Goal: Task Accomplishment & Management: Complete application form

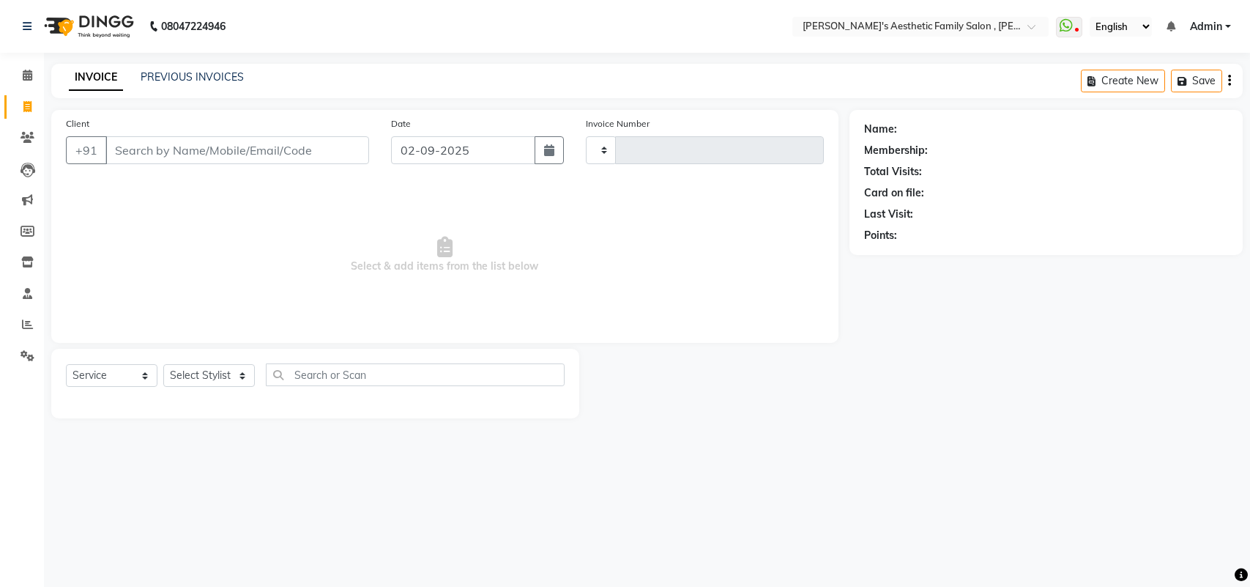
select select "service"
click at [209, 75] on link "PREVIOUS INVOICES" at bounding box center [192, 76] width 103 height 13
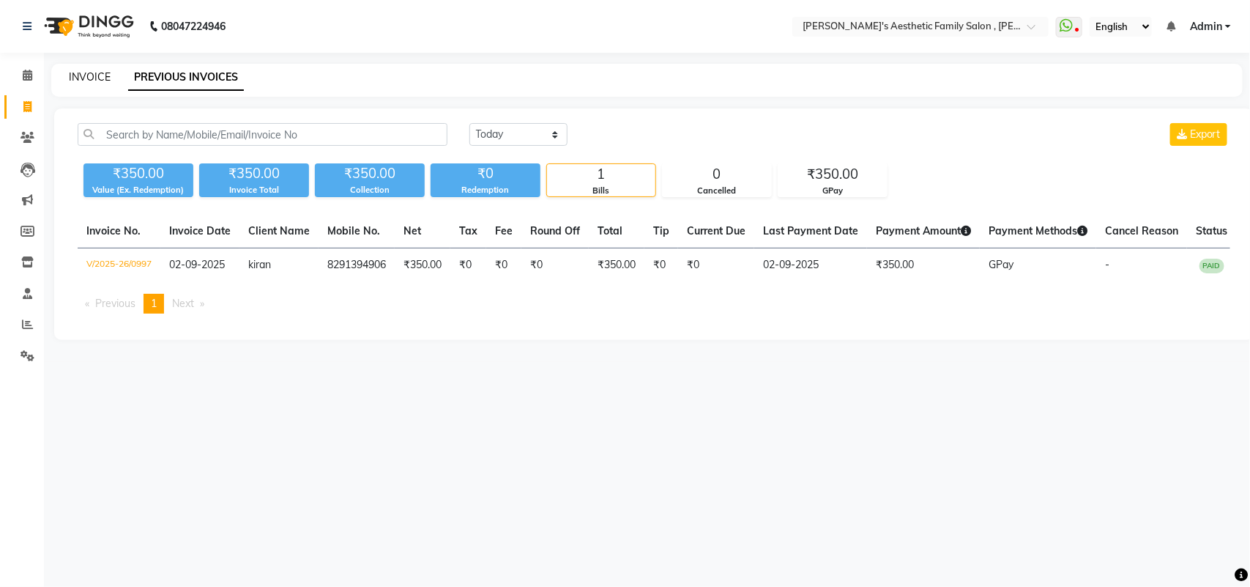
click at [106, 70] on link "INVOICE" at bounding box center [90, 76] width 42 height 13
select select "7246"
select select "service"
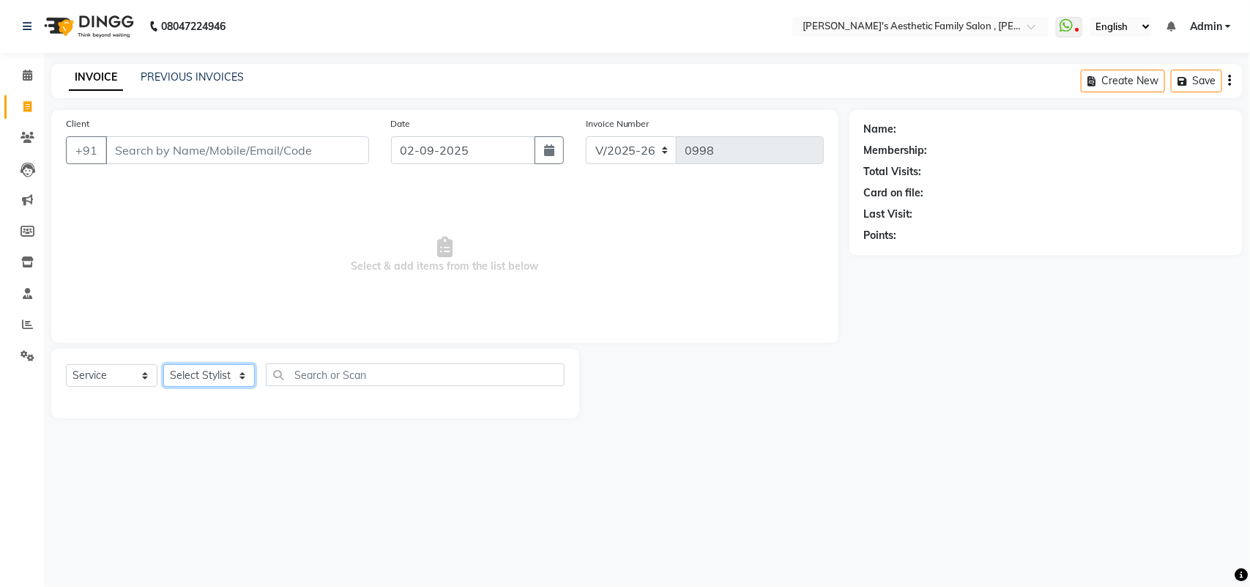
click at [239, 374] on select "Select Stylist aarti mam(owner) kaif sahakib [PERSON_NAME] [PERSON_NAME] [PERSO…" at bounding box center [209, 375] width 92 height 23
select select "62693"
click at [163, 364] on select "Select Stylist aarti mam(owner) kaif sahakib [PERSON_NAME] [PERSON_NAME] [PERSO…" at bounding box center [209, 375] width 92 height 23
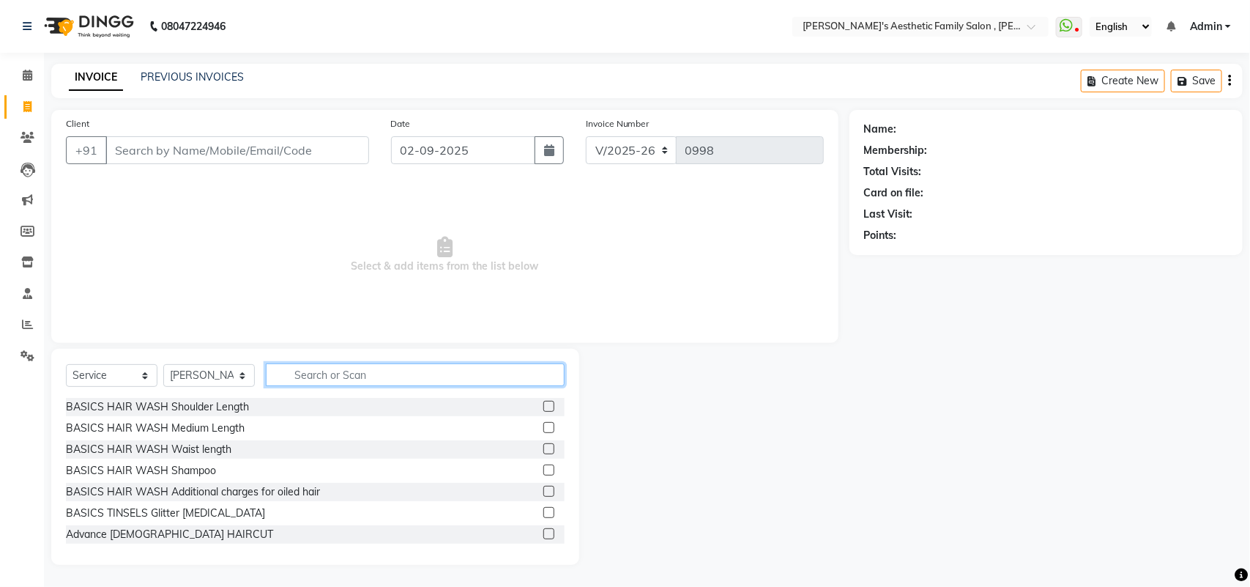
click at [379, 379] on input "text" at bounding box center [415, 374] width 299 height 23
type input "hair cut"
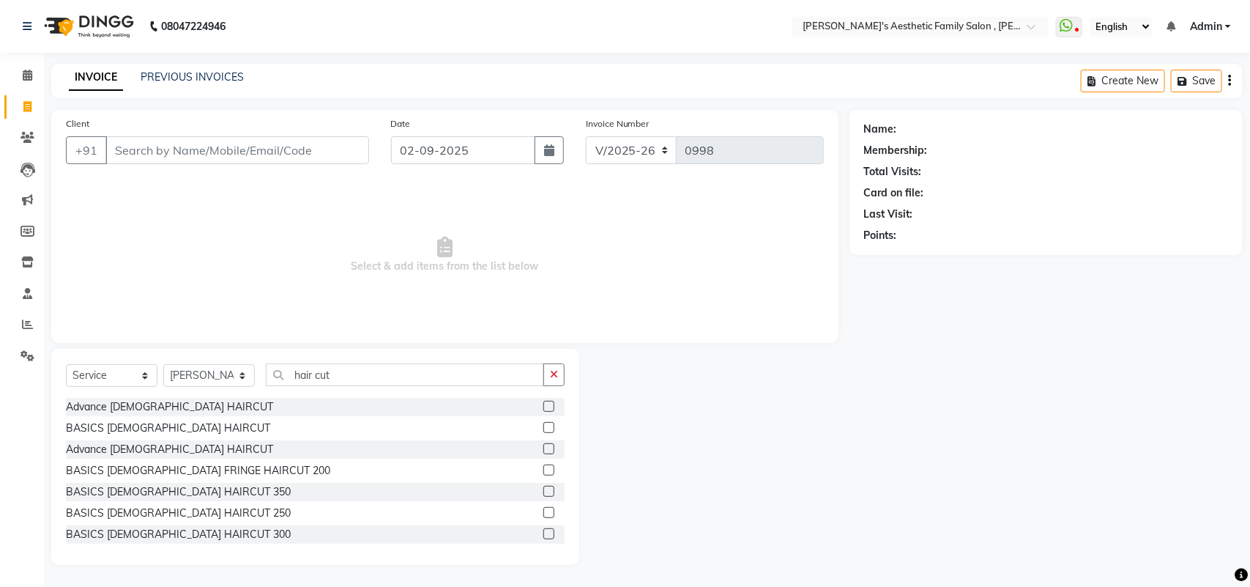
click at [544, 426] on label at bounding box center [549, 427] width 11 height 11
click at [544, 426] on input "checkbox" at bounding box center [549, 428] width 10 height 10
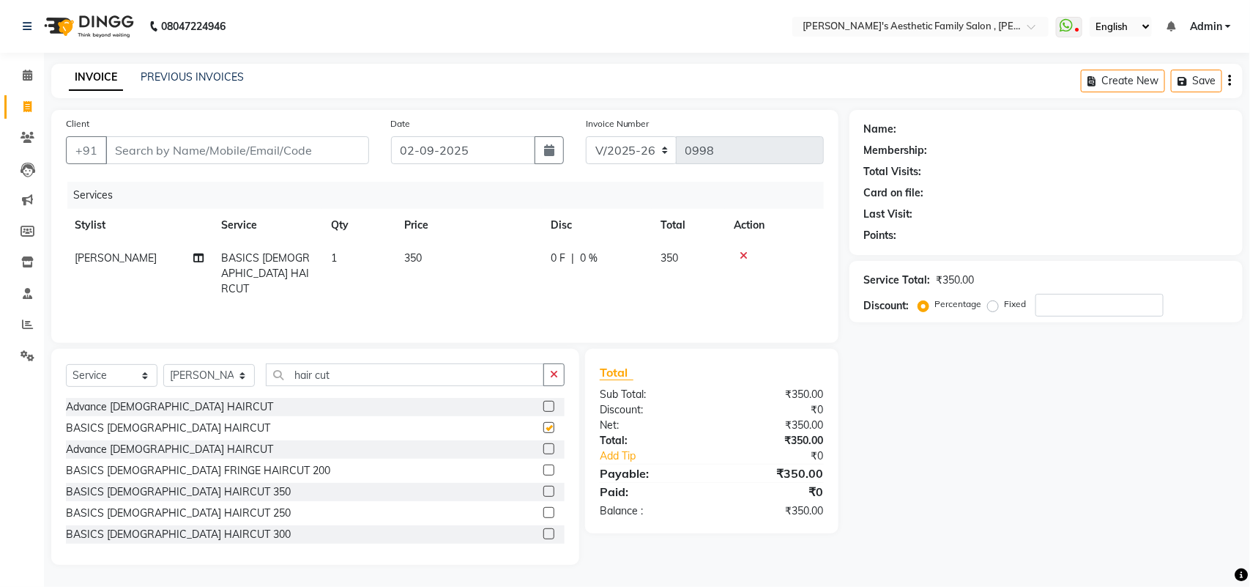
checkbox input "false"
click at [271, 155] on input "Client" at bounding box center [237, 150] width 264 height 28
click at [136, 149] on input "Client" at bounding box center [237, 150] width 264 height 28
type input "s"
type input "0"
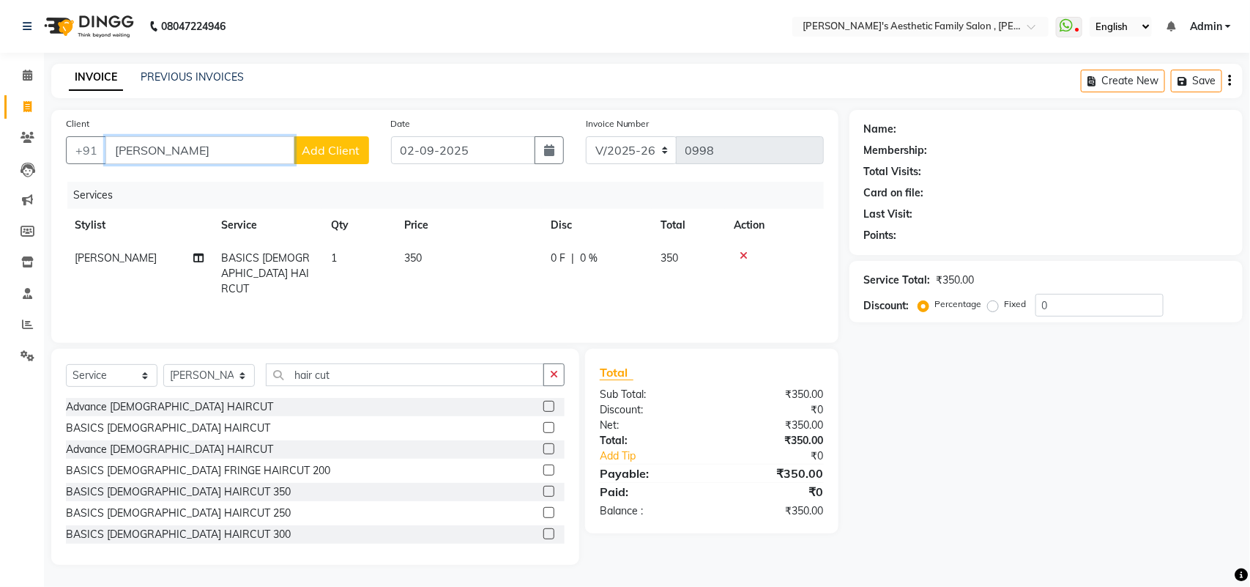
type input "[PERSON_NAME]"
click at [555, 262] on span "0 F" at bounding box center [558, 258] width 15 height 15
select select "62693"
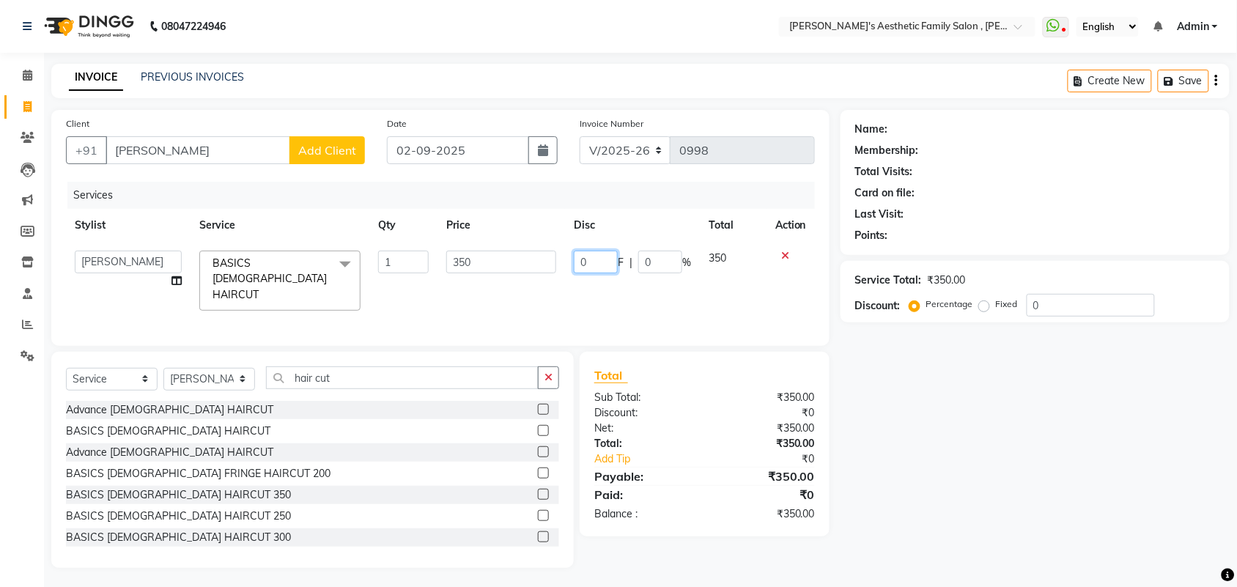
click at [599, 269] on input "0" at bounding box center [596, 262] width 44 height 23
type input "0"
type input "100"
click at [577, 305] on div "Services Stylist Service Qty Price Disc Total Action aarti mam(owner) kaif saha…" at bounding box center [440, 256] width 749 height 149
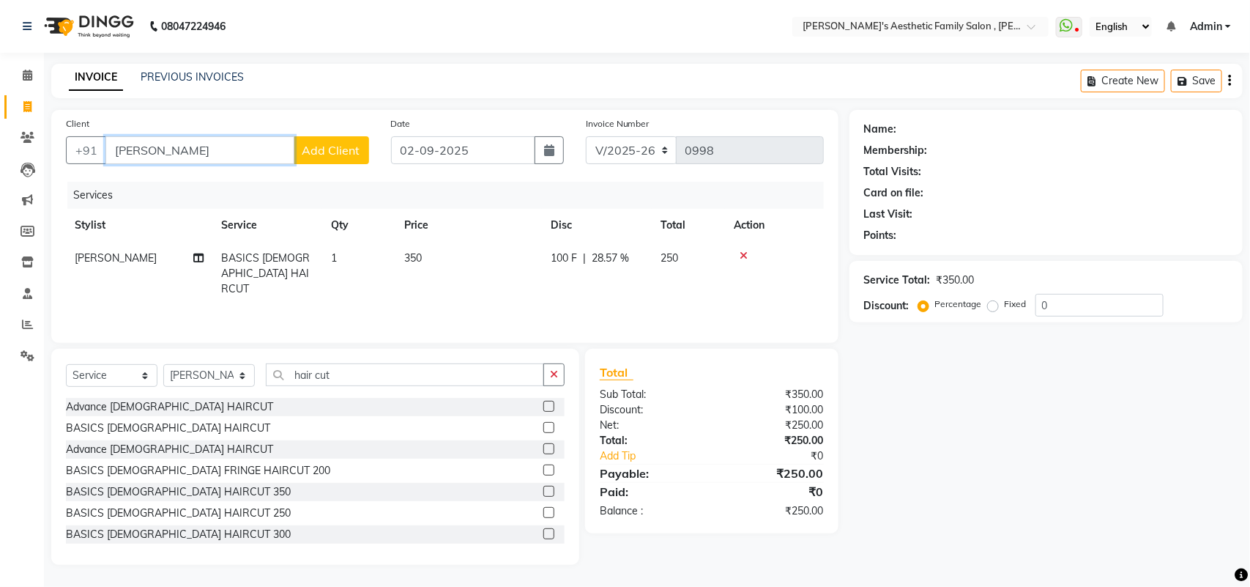
click at [220, 145] on input "[PERSON_NAME]" at bounding box center [199, 150] width 189 height 28
type input "s"
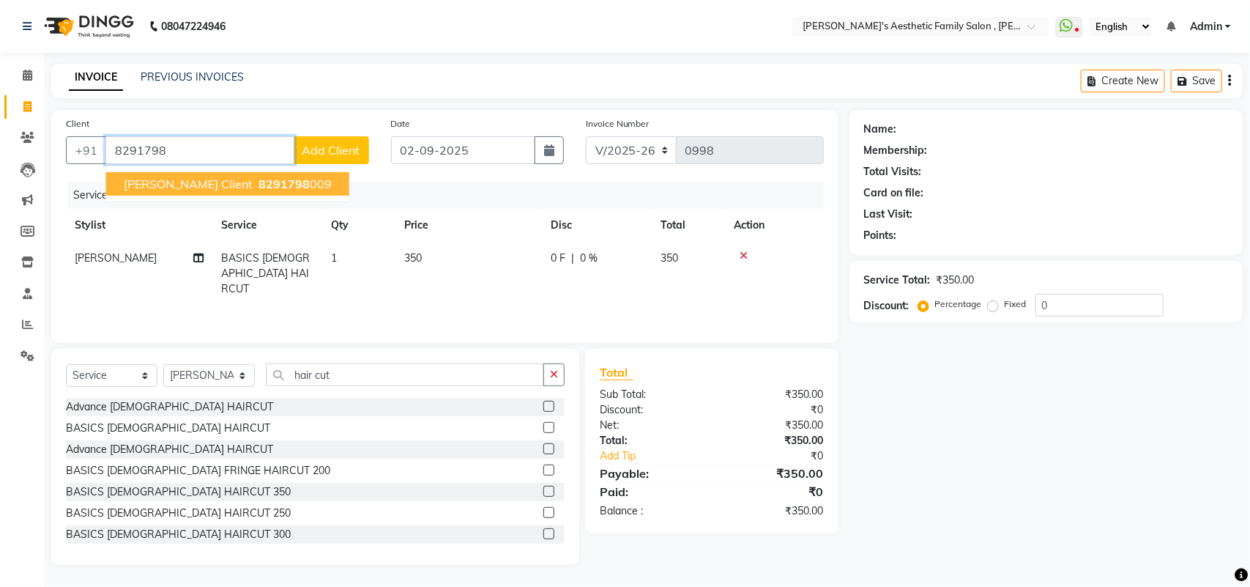
click at [187, 185] on span "[PERSON_NAME] Client" at bounding box center [188, 184] width 129 height 15
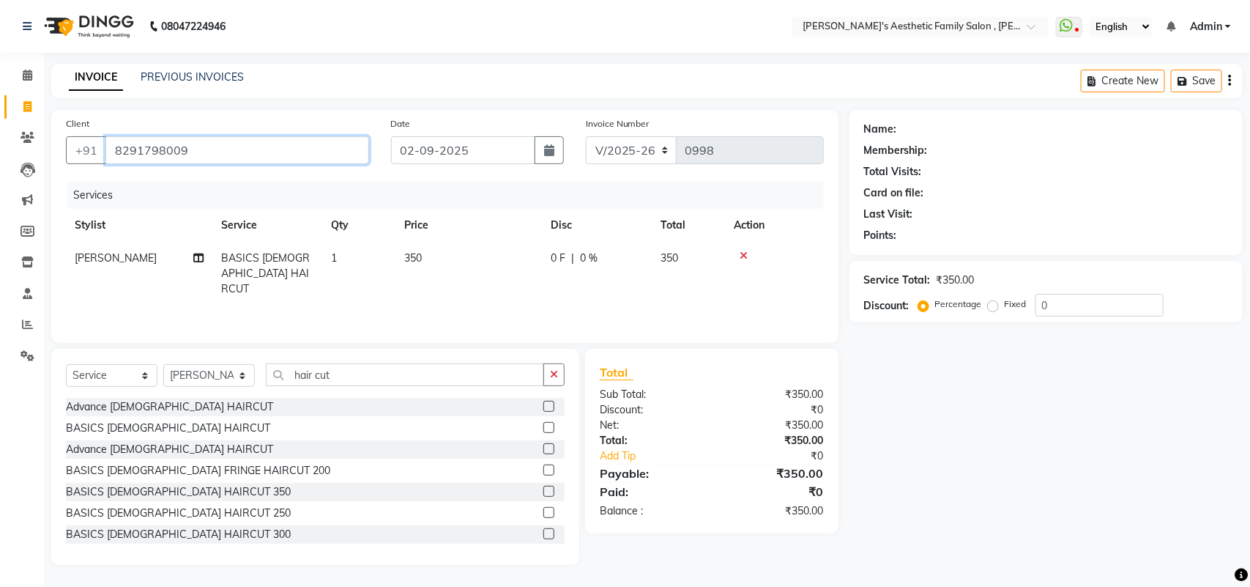
type input "8291798009"
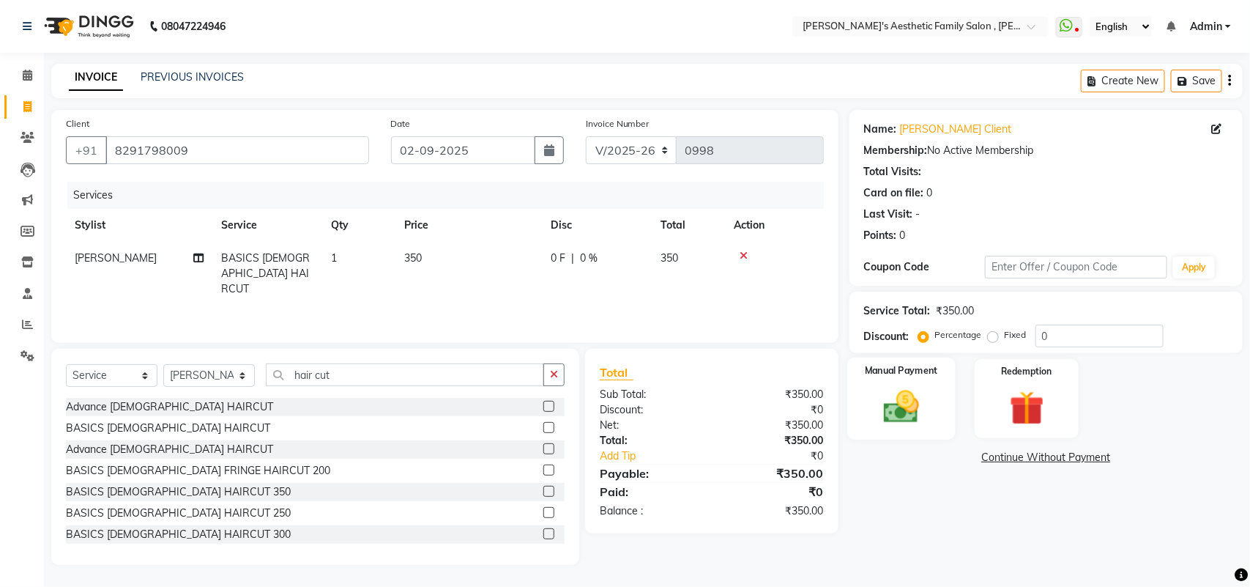
click at [894, 397] on img at bounding box center [901, 406] width 58 height 41
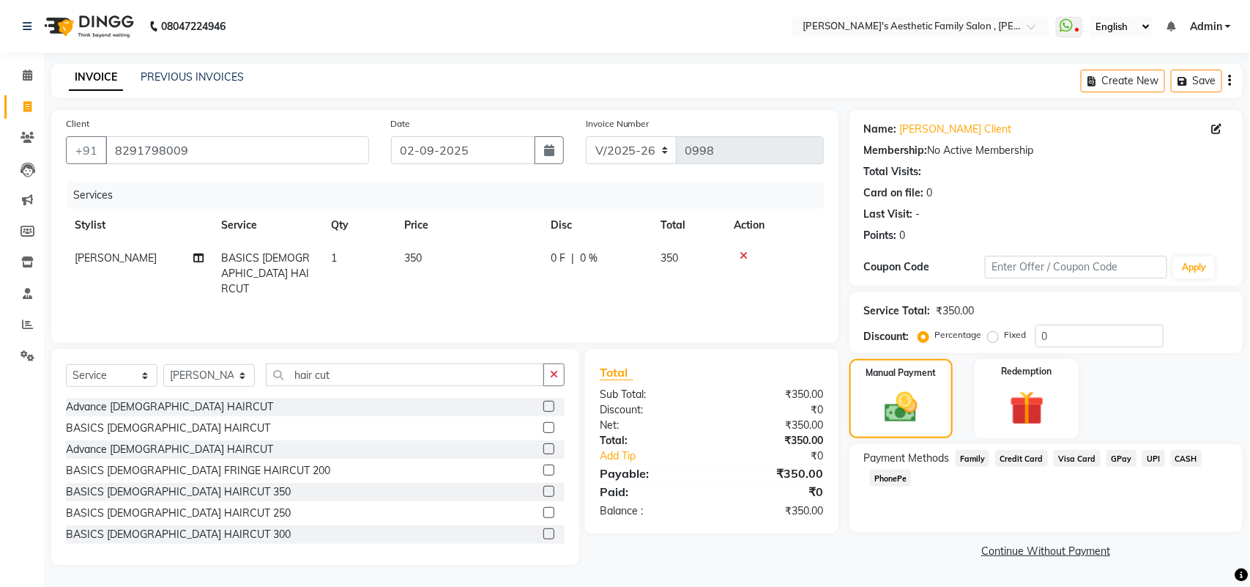
click at [1119, 460] on span "GPay" at bounding box center [1122, 458] width 30 height 17
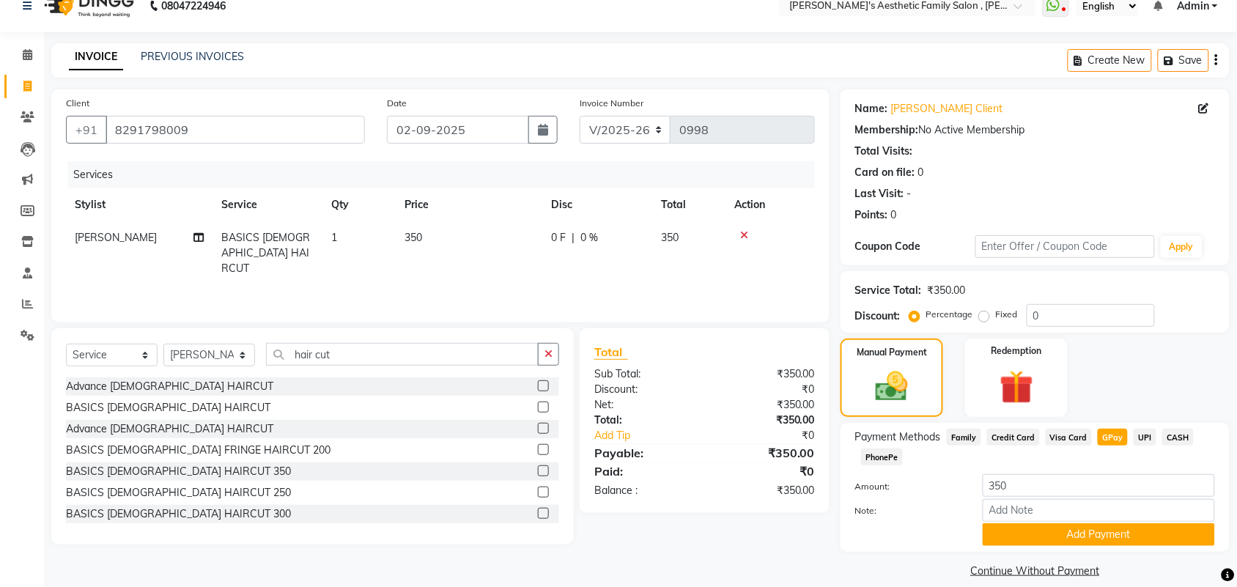
scroll to position [37, 0]
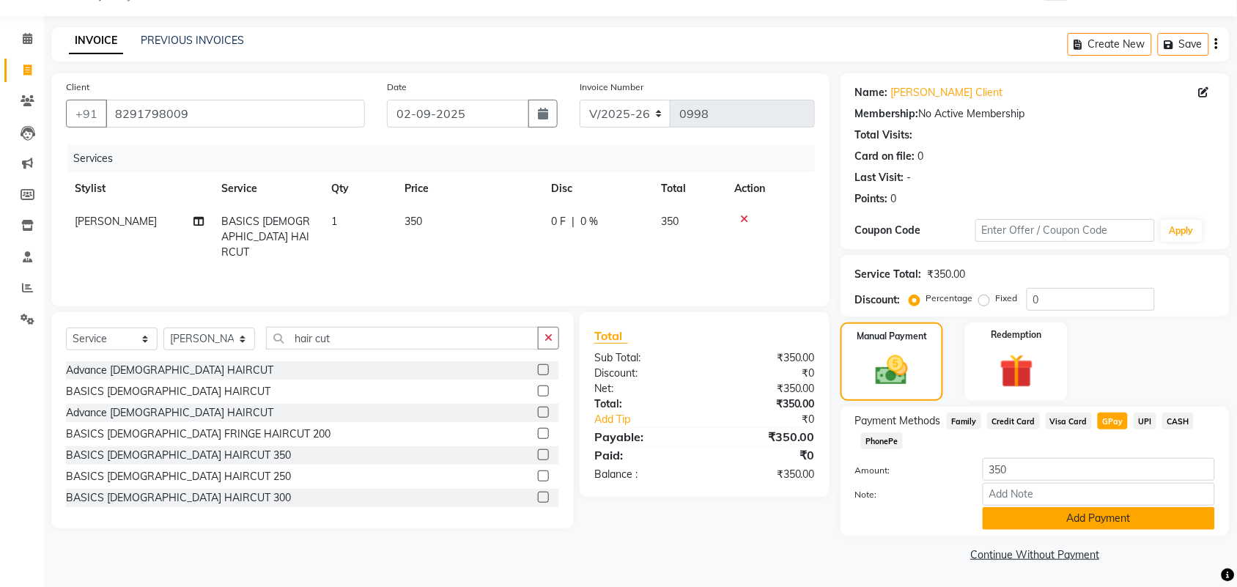
click at [1105, 522] on button "Add Payment" at bounding box center [1098, 518] width 232 height 23
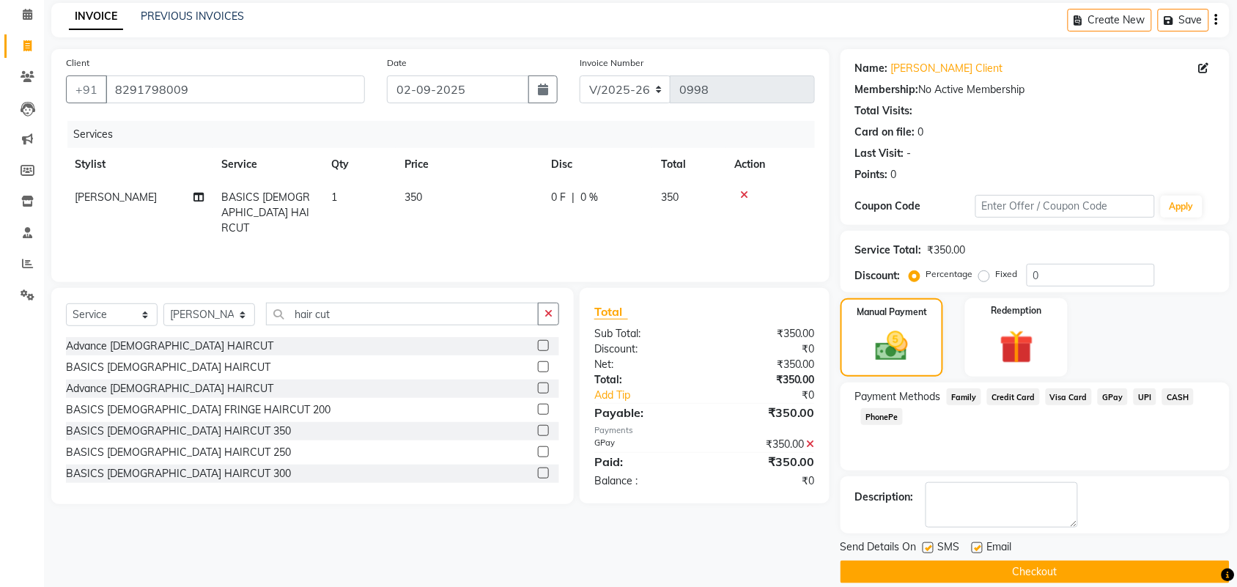
scroll to position [79, 0]
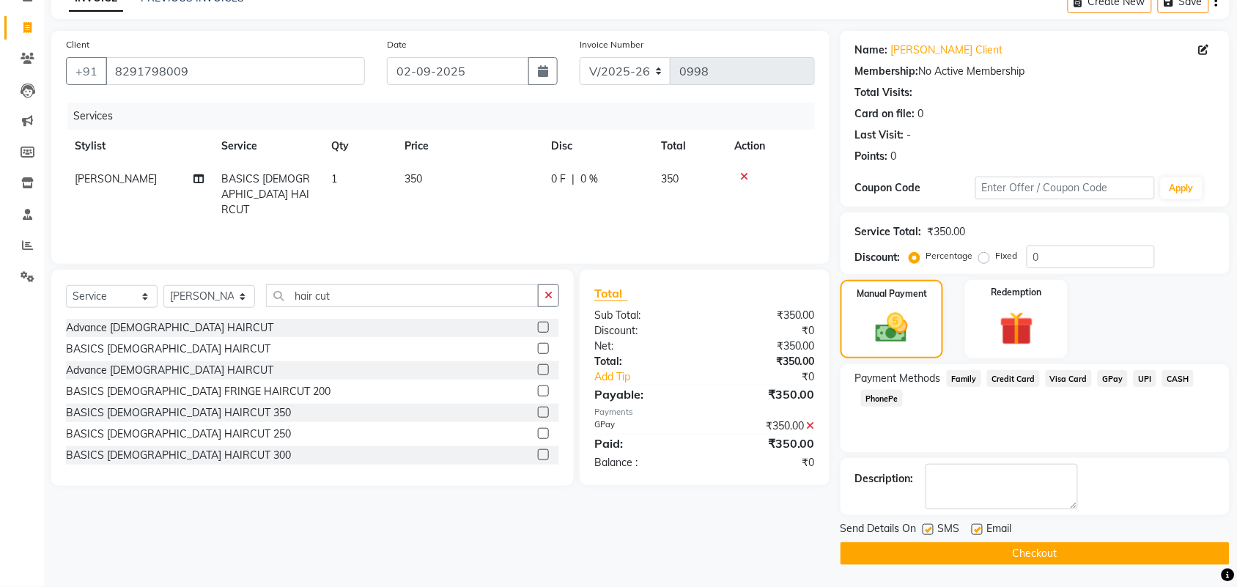
click at [1086, 550] on button "Checkout" at bounding box center [1034, 553] width 389 height 23
